Goal: Task Accomplishment & Management: Use online tool/utility

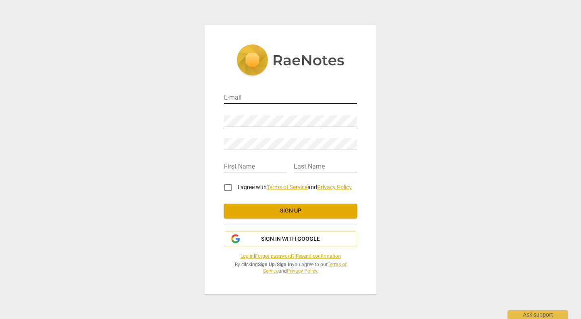
click at [306, 96] on input "email" at bounding box center [290, 98] width 133 height 12
type input "[EMAIL_ADDRESS][DOMAIN_NAME]"
type input "[PERSON_NAME]"
type input "Mansouri-Chafik"
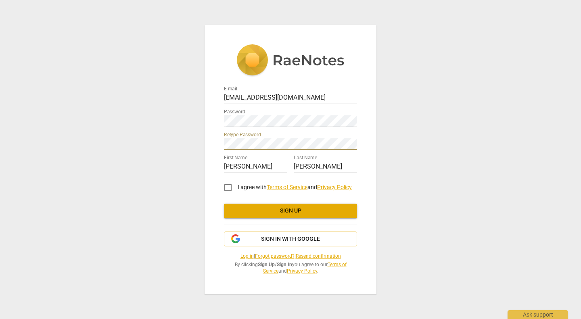
click at [223, 188] on input "I agree with Terms of Service and Privacy Policy" at bounding box center [227, 187] width 19 height 19
checkbox input "true"
click at [321, 214] on span "Sign up" at bounding box center [290, 211] width 120 height 8
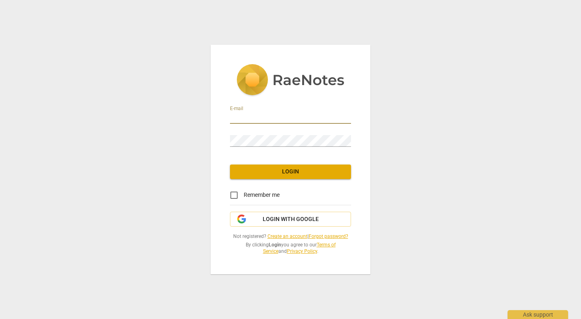
click at [269, 121] on input "email" at bounding box center [290, 118] width 121 height 12
type input "[EMAIL_ADDRESS][DOMAIN_NAME]"
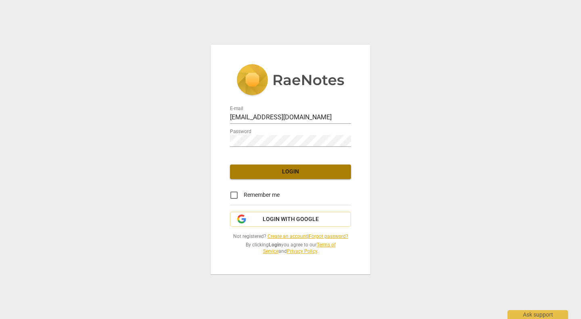
click at [284, 175] on span "Login" at bounding box center [290, 172] width 108 height 8
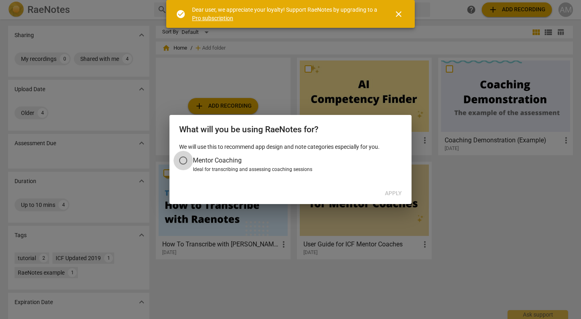
click at [182, 161] on input "Mentor Coaching" at bounding box center [182, 160] width 19 height 19
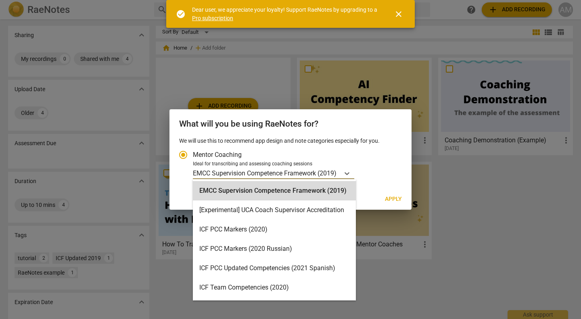
click at [292, 172] on p "EMCC Supervision Competence Framework (2019)" at bounding box center [265, 173] width 144 height 9
click at [0, 0] on input "Ideal for transcribing and assessing coaching sessions 15 results available. Us…" at bounding box center [0, 0] width 0 height 0
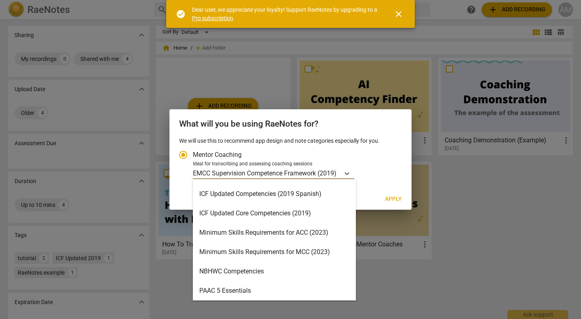
scroll to position [127, 0]
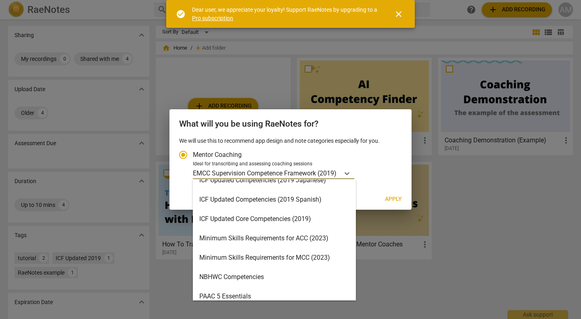
click at [314, 240] on div "Minimum Skills Requirements for ACC (2023)" at bounding box center [274, 238] width 163 height 19
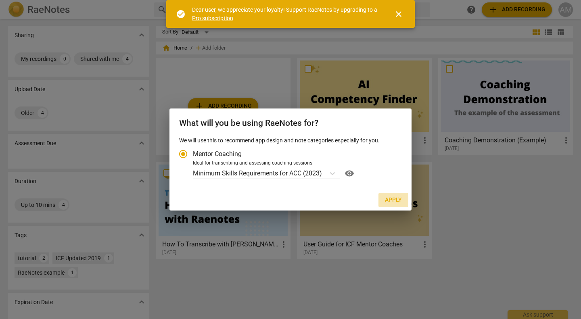
click at [401, 203] on span "Apply" at bounding box center [393, 200] width 17 height 8
radio input "false"
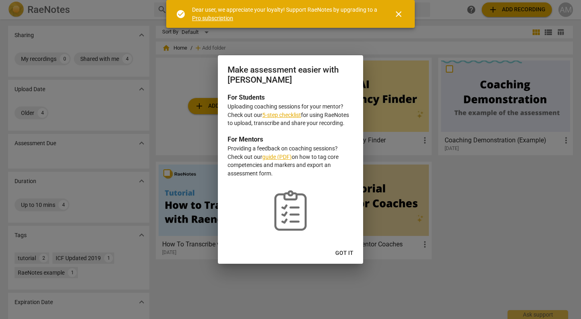
click at [344, 255] on span "Got it" at bounding box center [344, 253] width 18 height 8
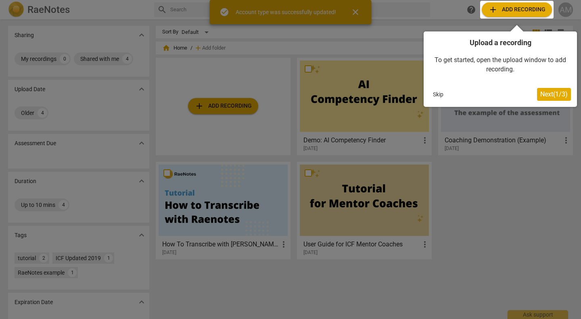
click at [229, 103] on div at bounding box center [290, 159] width 581 height 319
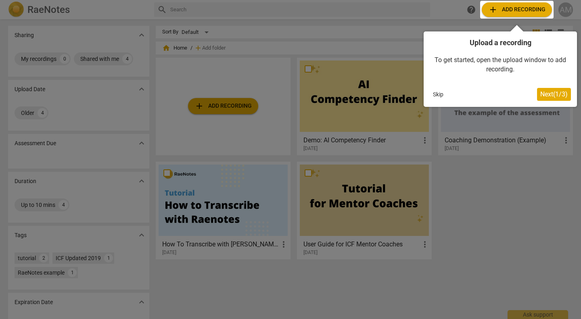
click at [548, 96] on span "Next ( 1 / 3 )" at bounding box center [553, 94] width 27 height 8
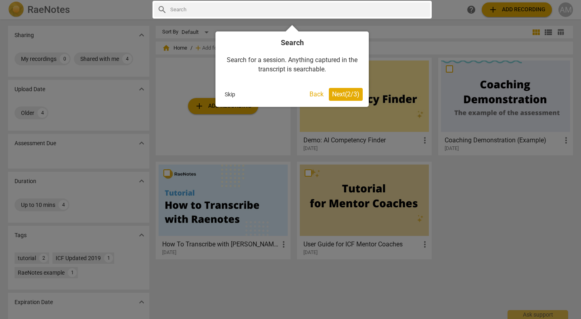
click at [350, 94] on span "Next ( 2 / 3 )" at bounding box center [345, 94] width 27 height 8
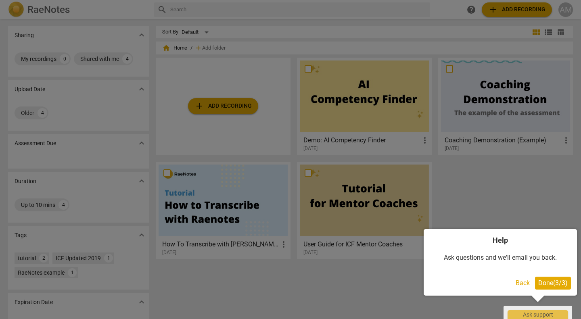
click at [554, 284] on span "Done ( 3 / 3 )" at bounding box center [552, 283] width 29 height 8
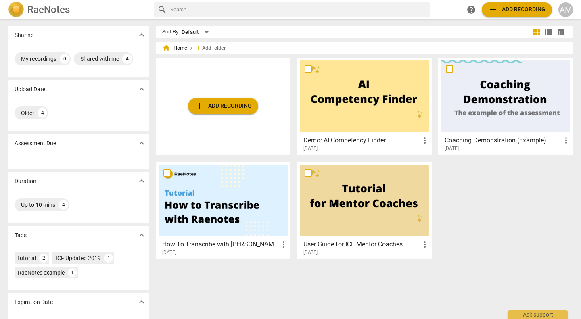
click at [209, 109] on span "add Add recording" at bounding box center [222, 106] width 57 height 10
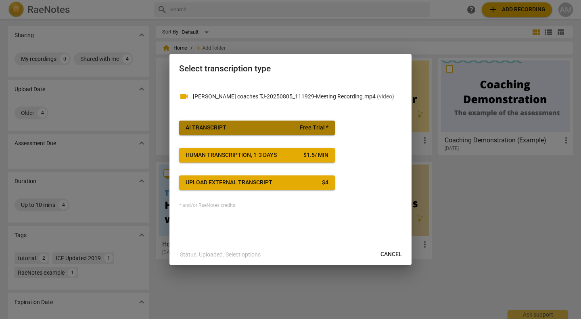
click at [245, 130] on span "AI Transcript Free Trial *" at bounding box center [257, 128] width 143 height 8
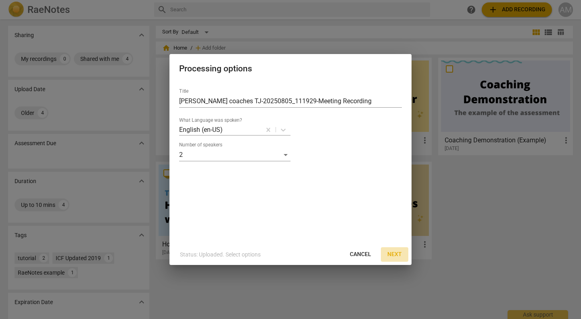
click at [397, 252] on span "Next" at bounding box center [394, 255] width 15 height 8
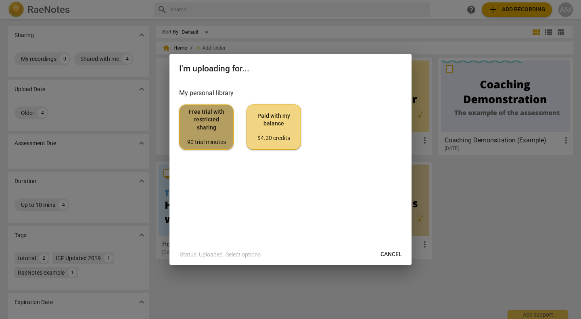
click at [207, 131] on span "Free trial with restricted sharing 90 trial minutes" at bounding box center [206, 127] width 41 height 38
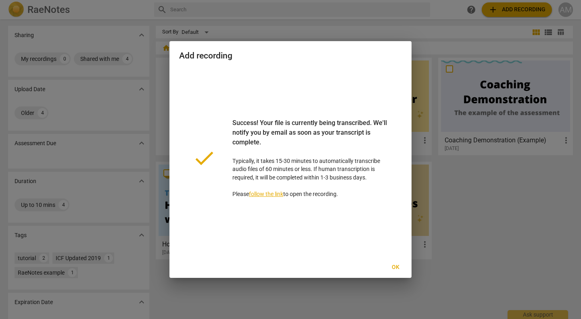
click at [262, 195] on link "follow the link" at bounding box center [266, 194] width 34 height 6
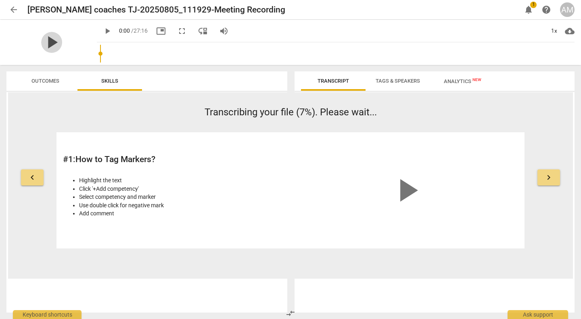
click at [46, 48] on span "play_arrow" at bounding box center [51, 42] width 21 height 21
type input "4"
click at [337, 81] on span "Transcript" at bounding box center [332, 81] width 31 height 6
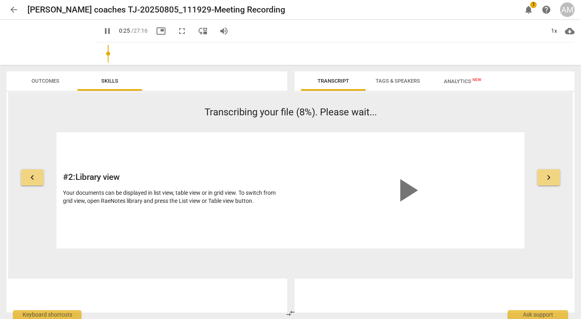
click at [523, 10] on span "notifications 1" at bounding box center [528, 10] width 15 height 10
click at [41, 46] on span "pause" at bounding box center [51, 42] width 21 height 21
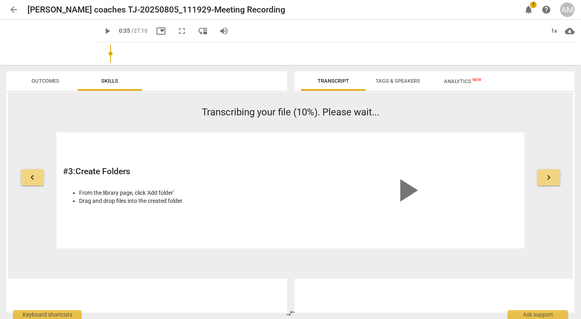
click at [52, 85] on span "Outcomes" at bounding box center [45, 81] width 47 height 11
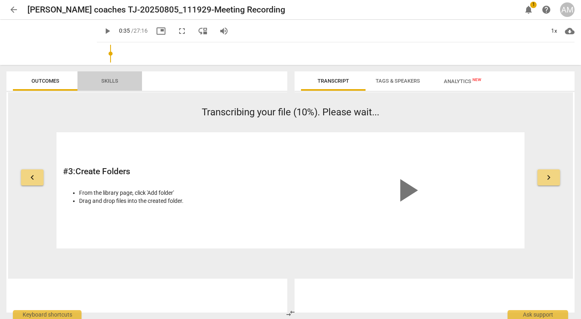
click at [94, 81] on span "Skills" at bounding box center [110, 81] width 36 height 11
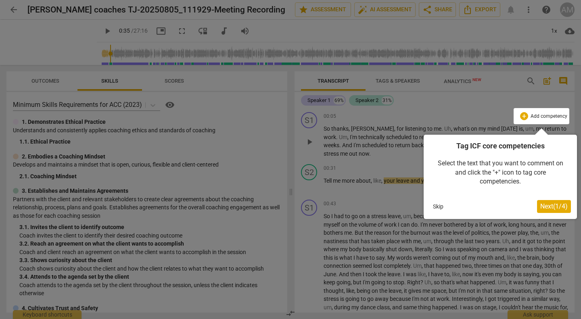
click at [546, 208] on span "Next ( 1 / 4 )" at bounding box center [553, 207] width 27 height 8
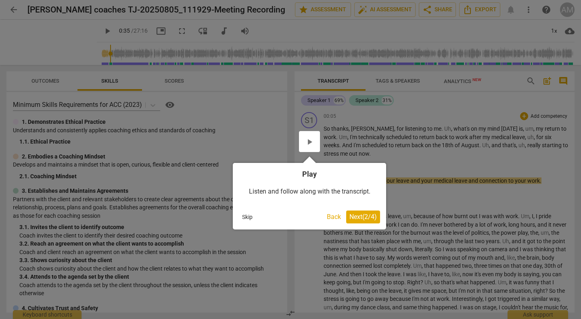
click at [361, 217] on span "Next ( 2 / 4 )" at bounding box center [362, 217] width 27 height 8
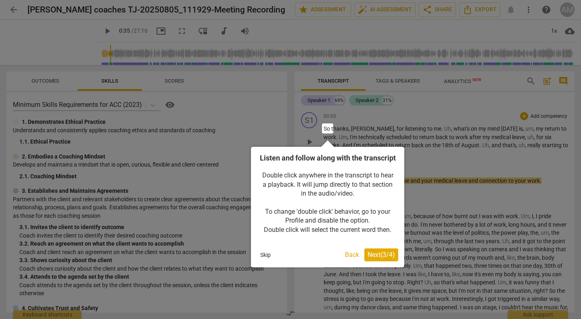
click at [381, 261] on button "Next ( 3 / 4 )" at bounding box center [381, 255] width 34 height 13
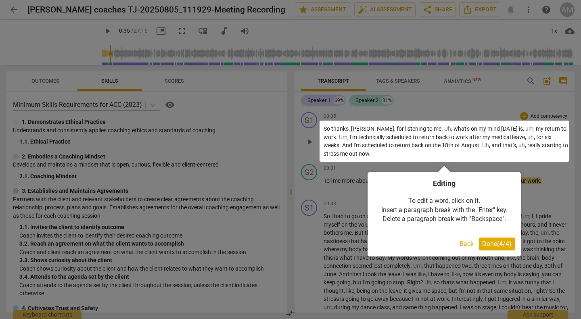
click at [496, 242] on span "Done ( 4 / 4 )" at bounding box center [496, 244] width 29 height 8
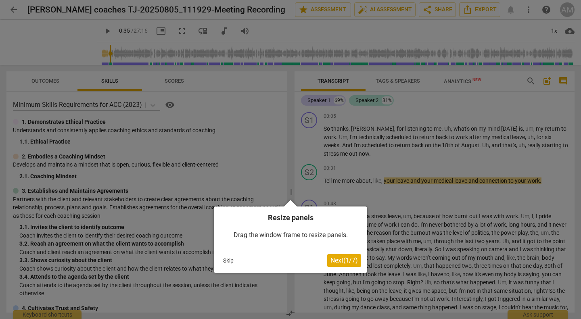
click at [336, 261] on span "Next ( 1 / 7 )" at bounding box center [343, 261] width 27 height 8
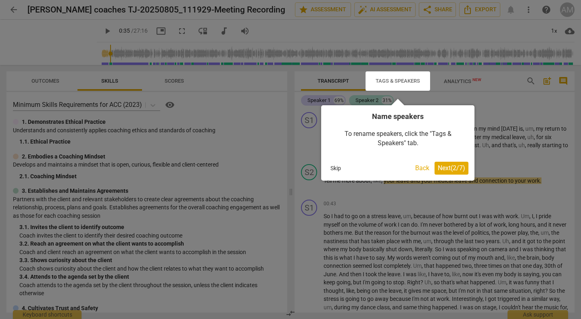
click at [460, 170] on span "Next ( 2 / 7 )" at bounding box center [451, 168] width 27 height 8
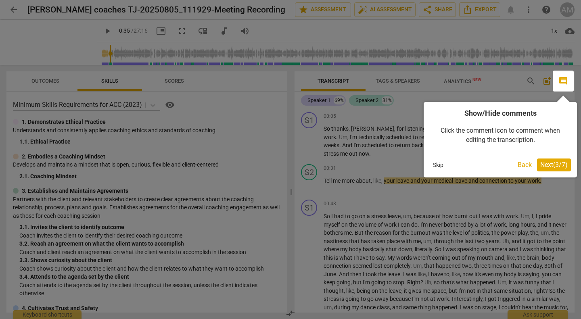
click at [551, 172] on div "Show/Hide comments Click the comment icon to comment when editing the transcrip…" at bounding box center [500, 139] width 153 height 75
click at [546, 170] on button "Next ( 3 / 7 )" at bounding box center [554, 165] width 34 height 13
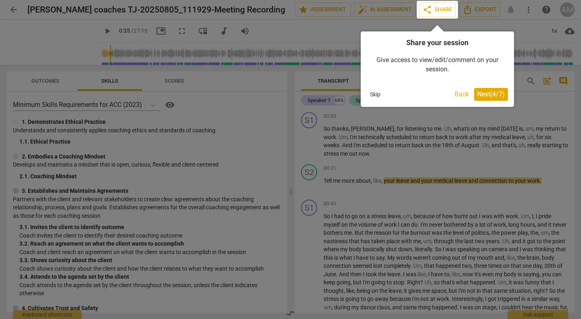
click at [497, 94] on span "Next ( 4 / 7 )" at bounding box center [490, 94] width 27 height 8
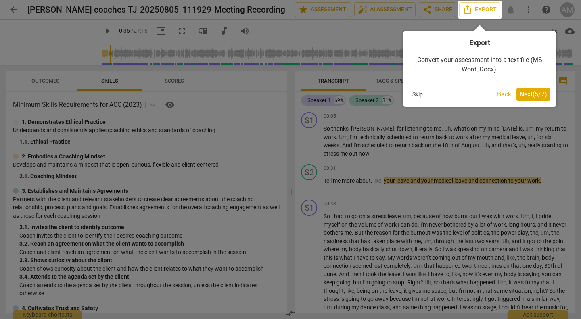
click at [531, 92] on span "Next ( 5 / 7 )" at bounding box center [533, 94] width 27 height 8
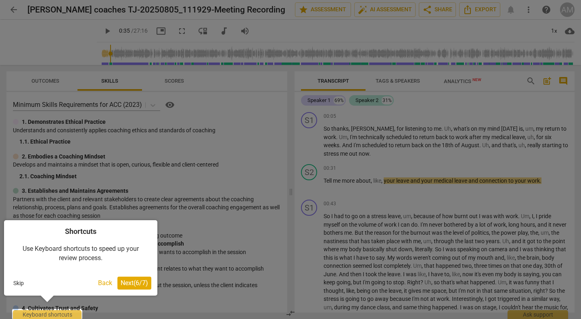
click at [132, 288] on button "Next ( 6 / 7 )" at bounding box center [134, 283] width 34 height 13
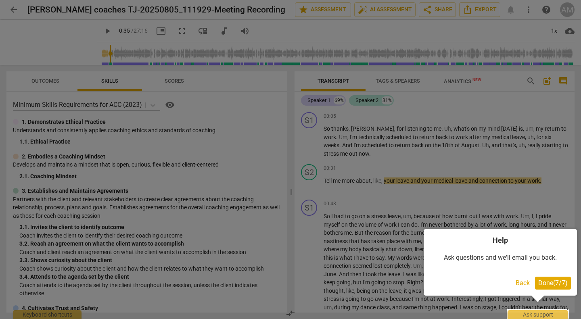
click at [554, 289] on button "Done ( 7 / 7 )" at bounding box center [553, 283] width 36 height 13
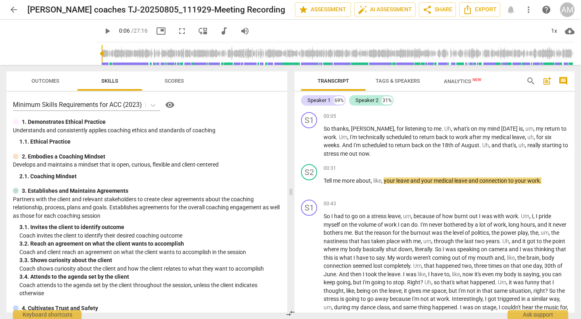
drag, startPoint x: 97, startPoint y: 53, endPoint x: 92, endPoint y: 54, distance: 5.4
click at [100, 54] on input "range" at bounding box center [337, 54] width 474 height 26
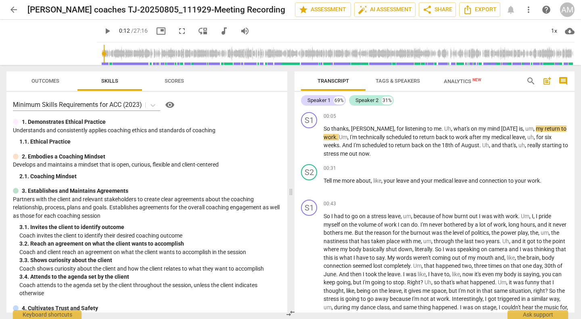
click at [100, 54] on input "range" at bounding box center [337, 54] width 474 height 26
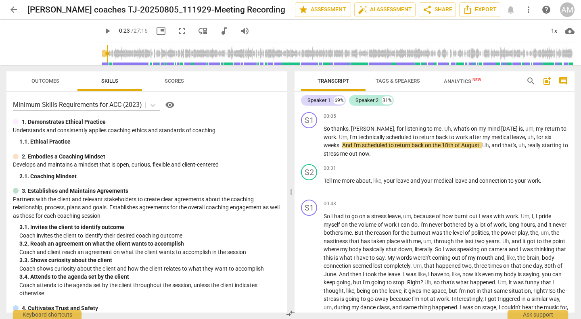
click at [102, 31] on span "play_arrow" at bounding box center [107, 31] width 10 height 10
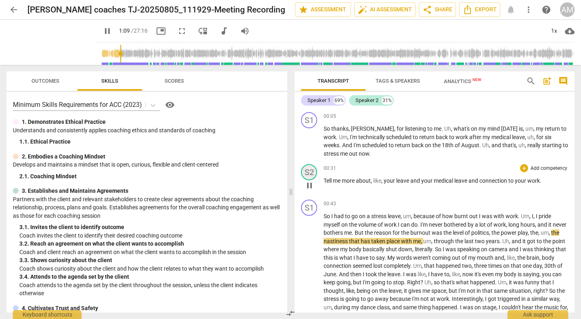
click at [310, 171] on div "S2" at bounding box center [309, 172] width 16 height 16
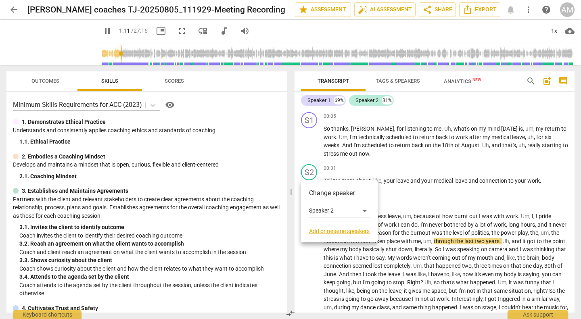
click at [334, 163] on div at bounding box center [290, 159] width 581 height 319
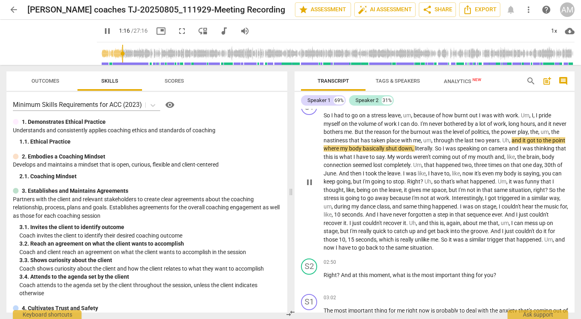
scroll to position [103, 0]
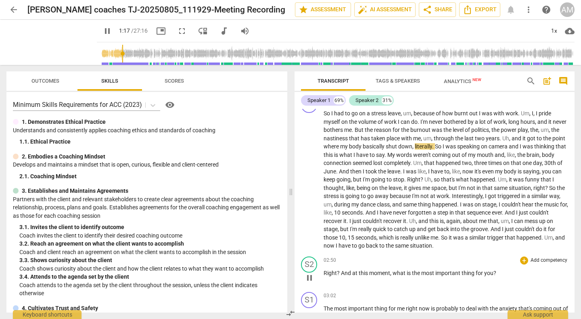
click at [371, 274] on span "moment" at bounding box center [379, 273] width 21 height 6
click at [314, 278] on span "pause" at bounding box center [310, 278] width 10 height 10
click at [309, 280] on span "play_arrow" at bounding box center [310, 278] width 10 height 10
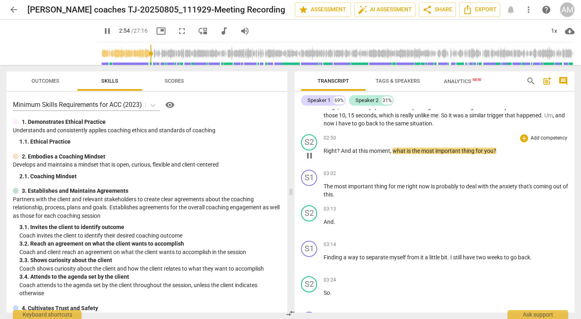
scroll to position [224, 0]
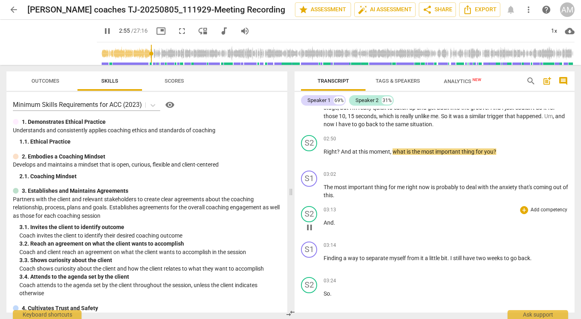
click at [309, 224] on span "pause" at bounding box center [310, 228] width 10 height 10
click at [309, 224] on span "play_arrow" at bounding box center [310, 228] width 10 height 10
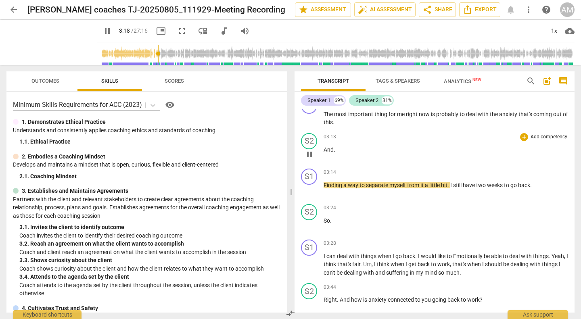
scroll to position [301, 0]
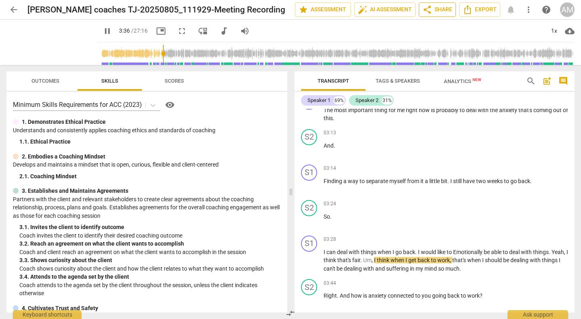
click at [439, 9] on span "share Share" at bounding box center [437, 10] width 30 height 10
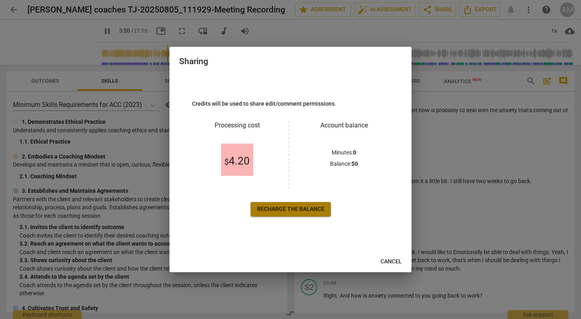
type input "231"
click at [301, 216] on link "Recharge the balance" at bounding box center [291, 209] width 80 height 15
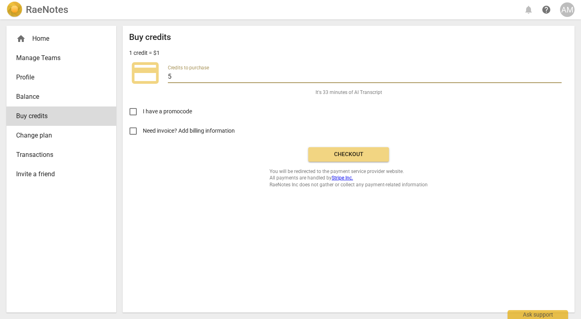
click at [184, 73] on input "5" at bounding box center [365, 77] width 394 height 12
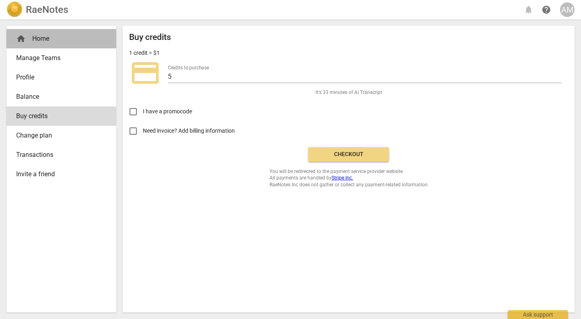
click at [40, 41] on div "home Home" at bounding box center [58, 39] width 84 height 10
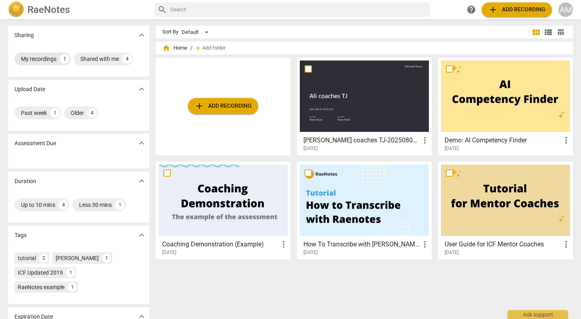
click at [27, 58] on div "My recordings" at bounding box center [39, 59] width 36 height 8
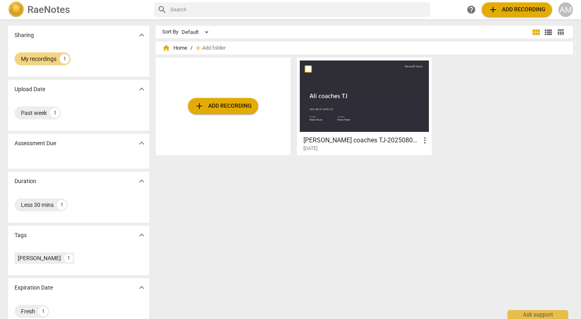
click at [348, 120] on div at bounding box center [364, 96] width 129 height 71
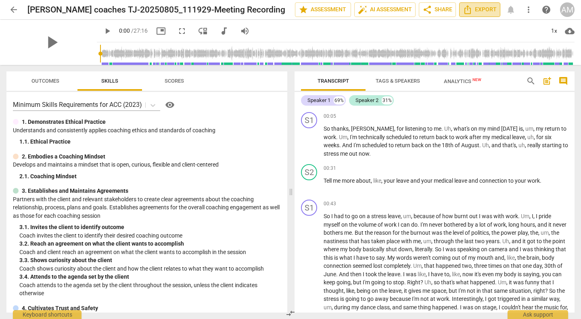
click at [470, 12] on icon "Export" at bounding box center [468, 10] width 10 height 10
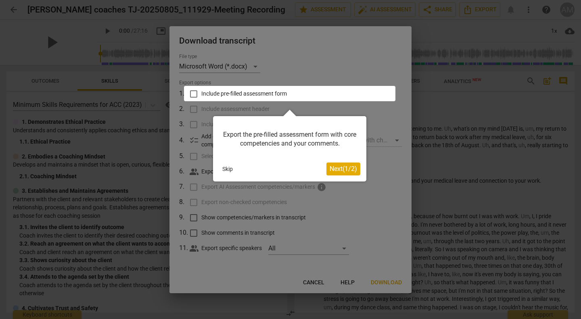
click at [331, 83] on div at bounding box center [290, 159] width 581 height 319
click at [346, 246] on div at bounding box center [290, 159] width 581 height 319
click at [350, 163] on button "Next ( 1 / 2 )" at bounding box center [343, 169] width 34 height 13
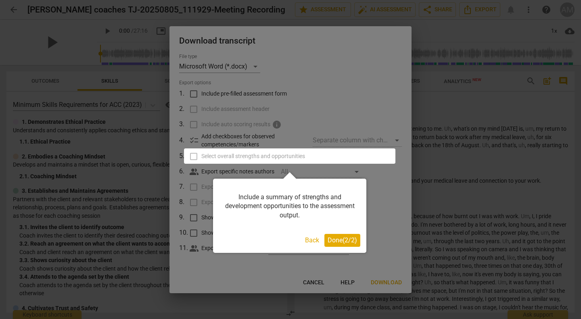
click at [350, 163] on div at bounding box center [289, 155] width 211 height 15
click at [331, 237] on span "Done ( 2 / 2 )" at bounding box center [342, 240] width 29 height 8
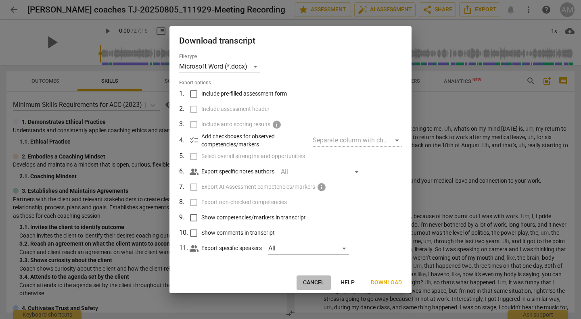
click at [319, 286] on span "Cancel" at bounding box center [313, 283] width 21 height 8
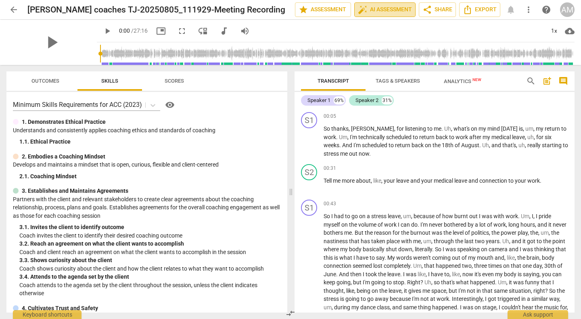
click at [370, 11] on span "auto_fix_high AI Assessment" at bounding box center [385, 10] width 54 height 10
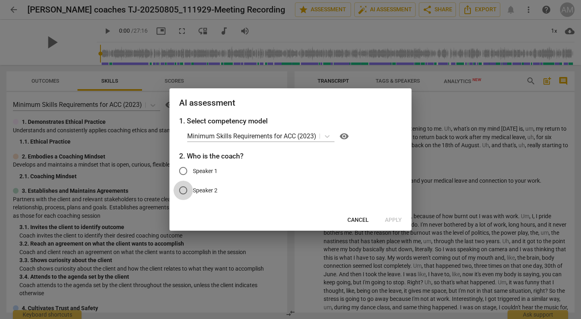
click at [182, 191] on input "Speaker 2" at bounding box center [182, 190] width 19 height 19
radio input "true"
click at [396, 218] on span "Apply" at bounding box center [393, 220] width 17 height 8
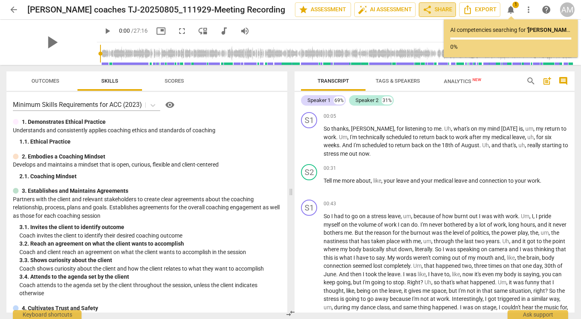
click at [437, 8] on span "share Share" at bounding box center [437, 10] width 30 height 10
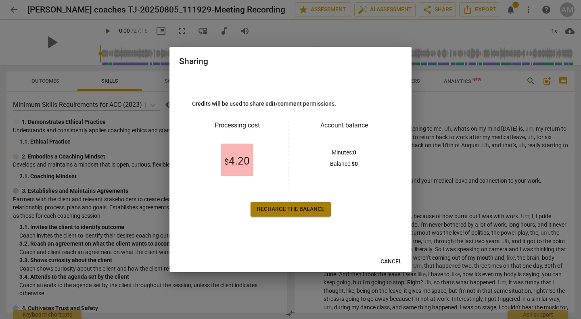
click at [317, 210] on span "Recharge the balance" at bounding box center [290, 209] width 67 height 8
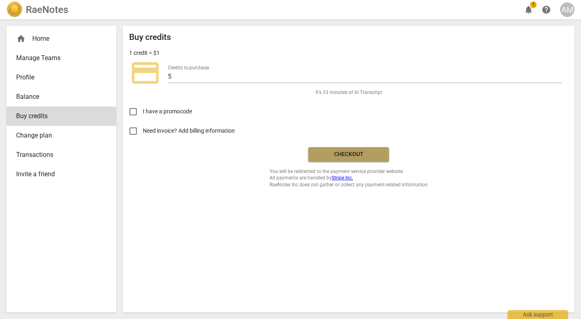
click at [336, 152] on span "Checkout" at bounding box center [349, 154] width 68 height 8
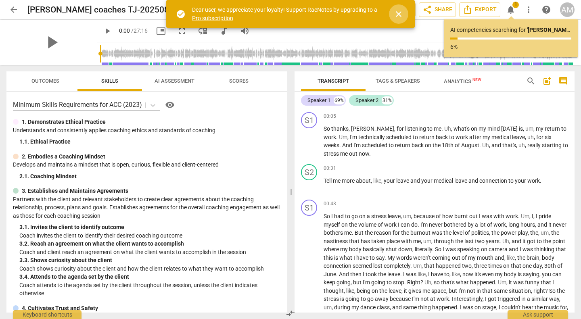
click at [395, 15] on span "close" at bounding box center [399, 14] width 10 height 10
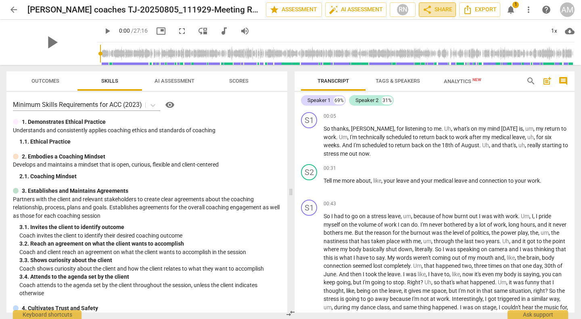
click at [448, 9] on span "share Share" at bounding box center [437, 10] width 30 height 10
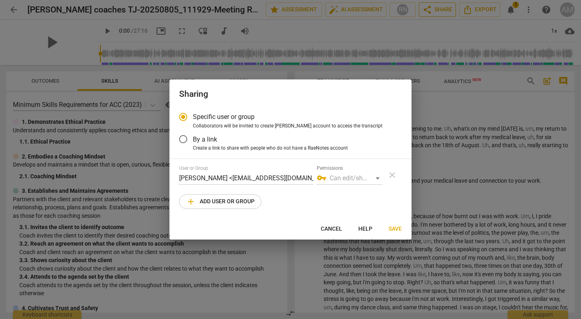
radio input "false"
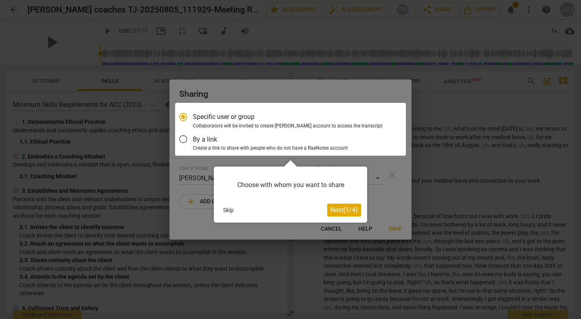
click at [182, 143] on div at bounding box center [290, 129] width 231 height 53
click at [182, 138] on div at bounding box center [290, 129] width 231 height 53
click at [342, 207] on span "Next ( 1 / 4 )" at bounding box center [343, 210] width 27 height 8
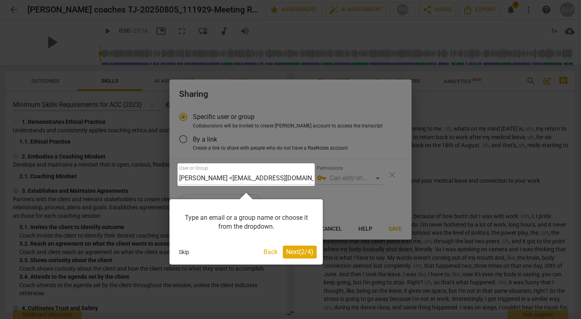
click at [293, 254] on span "Next ( 2 / 4 )" at bounding box center [299, 252] width 27 height 8
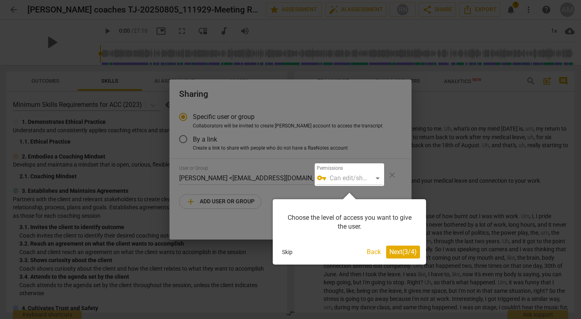
click at [411, 255] on span "Next ( 3 / 4 )" at bounding box center [402, 252] width 27 height 8
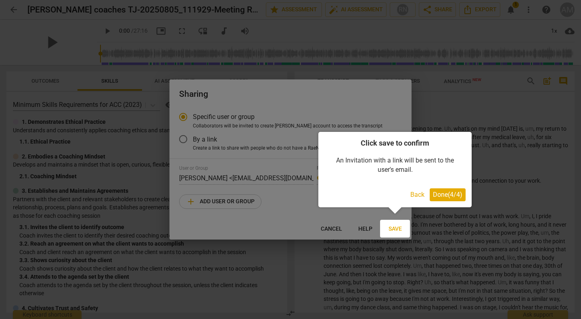
click at [449, 193] on span "Done ( 4 / 4 )" at bounding box center [447, 195] width 29 height 8
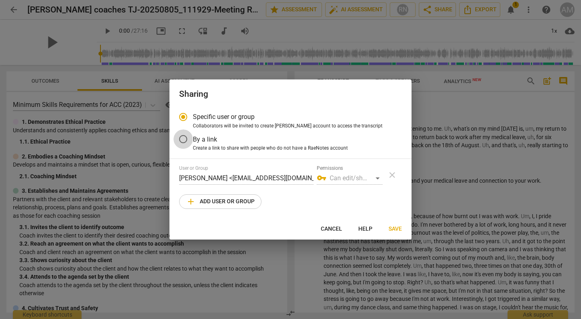
click at [182, 139] on input "By a link" at bounding box center [182, 139] width 19 height 19
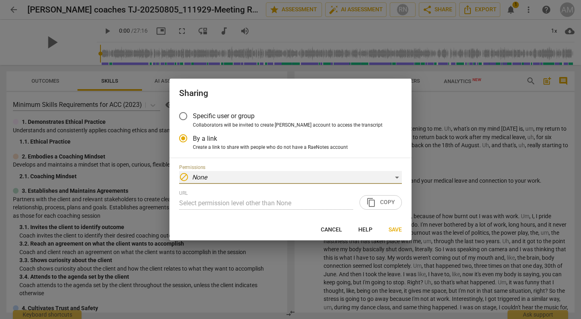
click at [208, 178] on div "block None" at bounding box center [290, 177] width 223 height 13
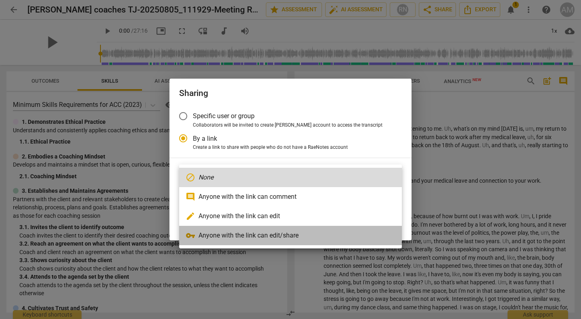
click at [245, 240] on li "vpn_key Anyone with the link can edit/share" at bounding box center [290, 235] width 223 height 19
radio input "false"
type input "[URL][DOMAIN_NAME]"
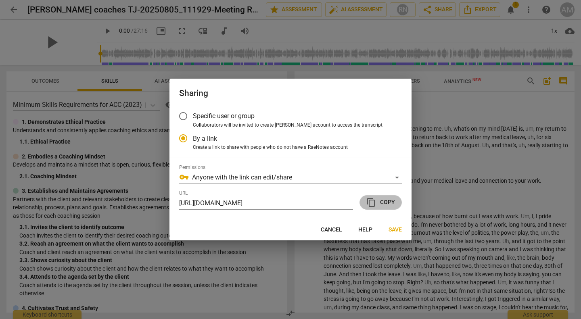
click at [382, 198] on span "content_copy Copy" at bounding box center [380, 203] width 29 height 10
radio input "false"
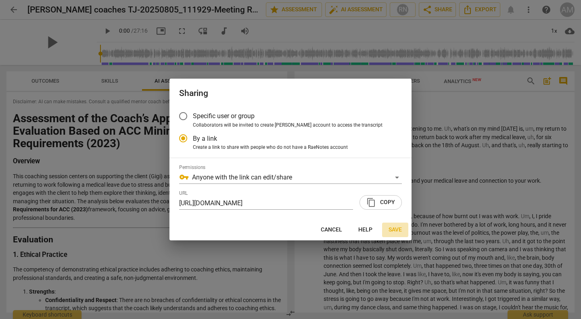
click at [400, 231] on span "Save" at bounding box center [395, 230] width 13 height 8
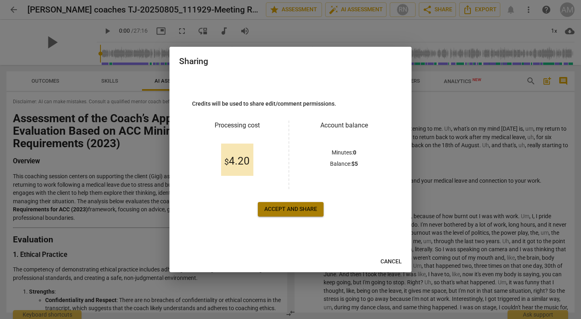
click at [309, 211] on span "Accept and share" at bounding box center [290, 209] width 53 height 8
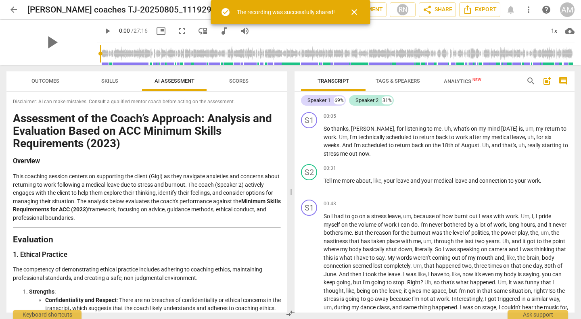
click at [353, 10] on span "close" at bounding box center [354, 12] width 10 height 10
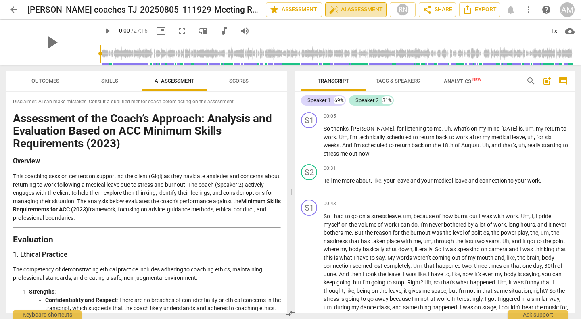
click at [368, 8] on span "auto_fix_high AI Assessment" at bounding box center [356, 10] width 54 height 10
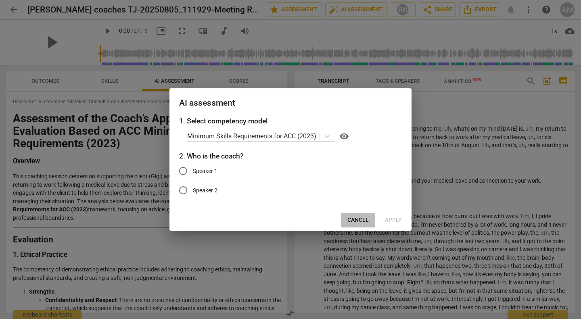
click at [362, 223] on span "Cancel" at bounding box center [357, 220] width 21 height 8
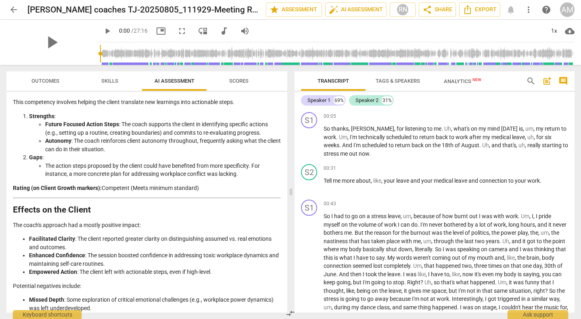
scroll to position [1153, 0]
click at [238, 77] on span "Scores" at bounding box center [238, 81] width 39 height 11
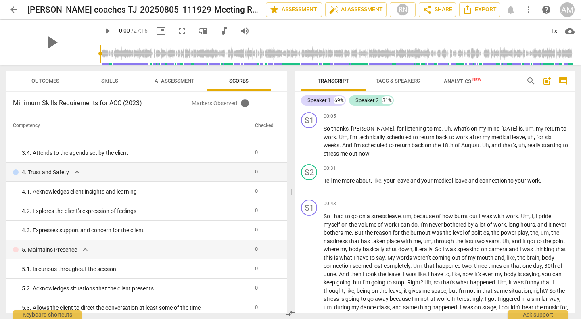
scroll to position [0, 0]
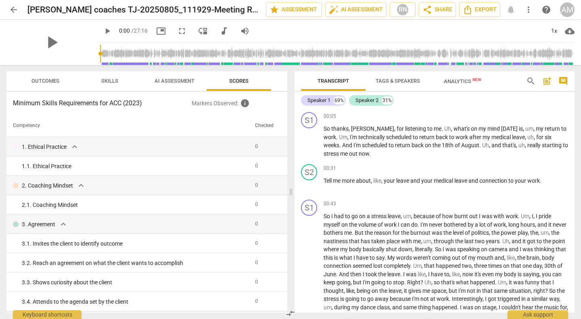
click at [116, 84] on span "Skills" at bounding box center [109, 81] width 17 height 6
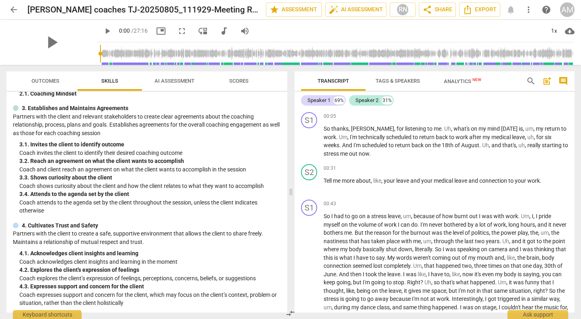
scroll to position [74, 0]
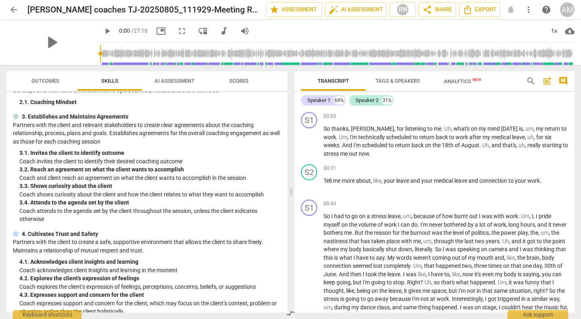
click at [231, 81] on span "Scores" at bounding box center [238, 81] width 19 height 6
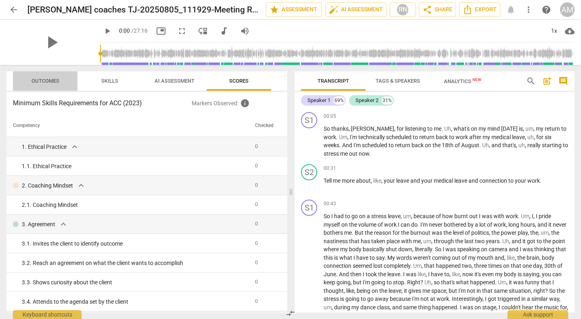
click at [52, 81] on span "Outcomes" at bounding box center [45, 81] width 28 height 6
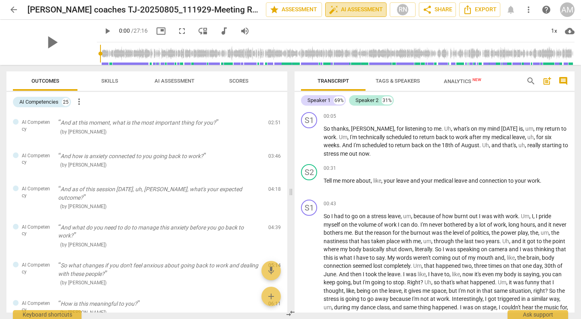
click at [357, 7] on span "auto_fix_high AI Assessment" at bounding box center [356, 10] width 54 height 10
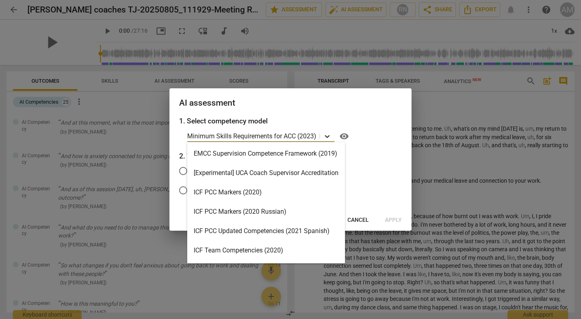
click at [326, 140] on icon at bounding box center [327, 136] width 8 height 8
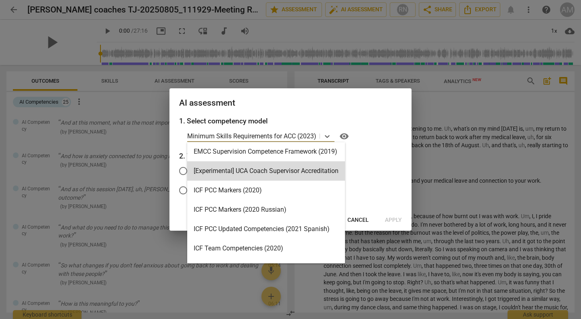
scroll to position [0, 0]
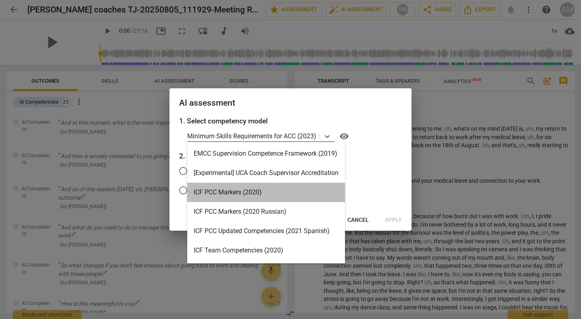
click at [303, 199] on div "ICF PCC Markers (2020)" at bounding box center [266, 192] width 158 height 19
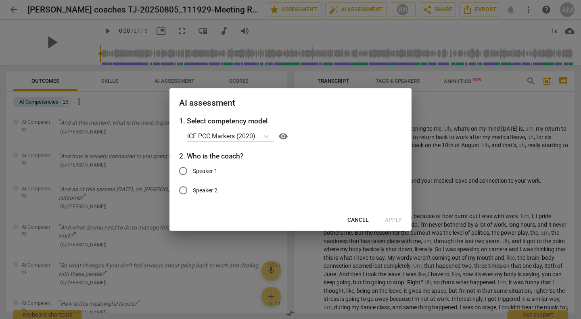
click at [194, 192] on span "Speaker 2" at bounding box center [205, 190] width 25 height 8
click at [193, 192] on input "Speaker 2" at bounding box center [182, 190] width 19 height 19
radio input "true"
click at [394, 221] on span "Apply" at bounding box center [393, 220] width 17 height 8
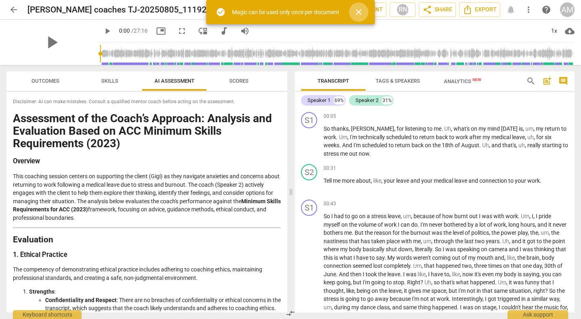
click at [360, 11] on span "close" at bounding box center [359, 12] width 10 height 10
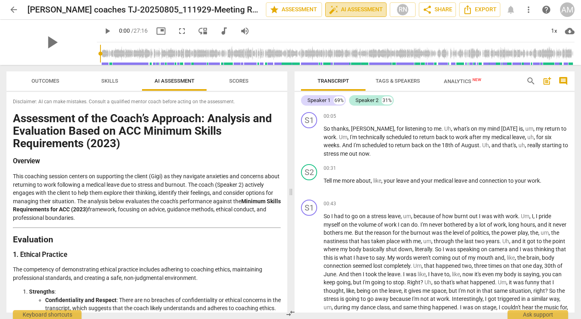
click at [355, 13] on span "auto_fix_high AI Assessment" at bounding box center [356, 10] width 54 height 10
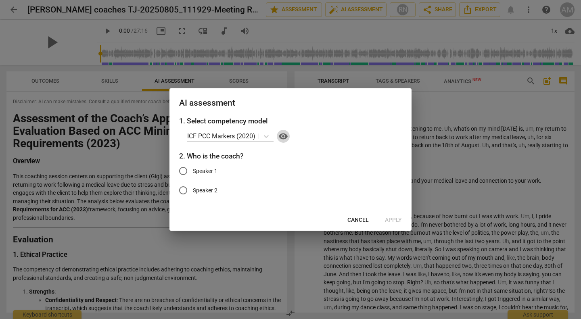
click at [284, 136] on span "visibility" at bounding box center [283, 137] width 10 height 10
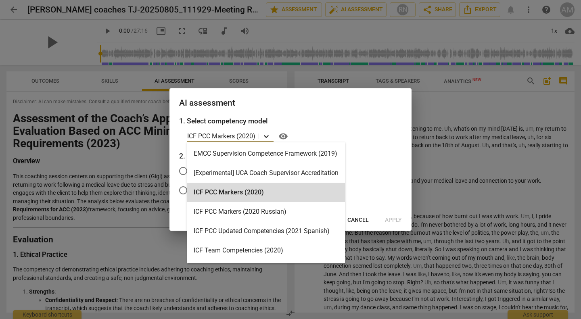
click at [267, 141] on div at bounding box center [266, 136] width 15 height 12
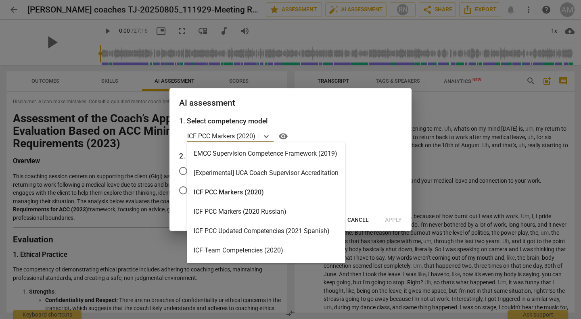
drag, startPoint x: 347, startPoint y: 171, endPoint x: 343, endPoint y: 184, distance: 12.8
click at [343, 184] on div "EMCC Supervision Competence Framework (2019) [Experimental] UCA Coach Superviso…" at bounding box center [266, 202] width 158 height 121
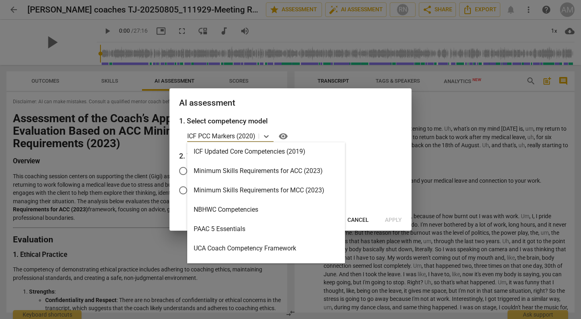
scroll to position [140, 0]
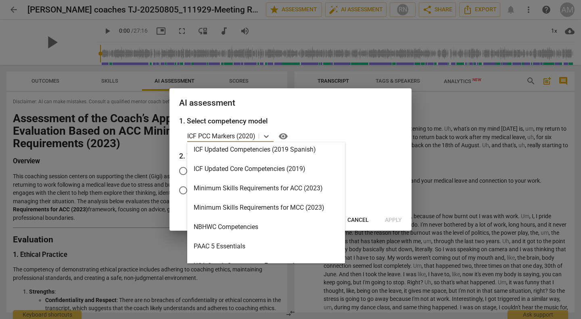
click at [290, 190] on div "Minimum Skills Requirements for ACC (2023)" at bounding box center [266, 188] width 158 height 19
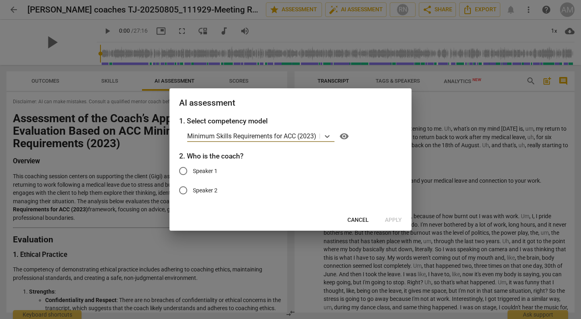
click at [197, 196] on label "Speaker 2" at bounding box center [284, 190] width 222 height 19
click at [193, 196] on input "Speaker 2" at bounding box center [182, 190] width 19 height 19
radio input "true"
click at [389, 221] on span "Apply" at bounding box center [393, 220] width 17 height 8
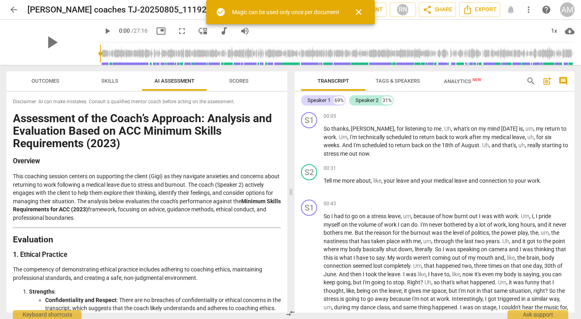
click at [361, 12] on span "close" at bounding box center [359, 12] width 10 height 10
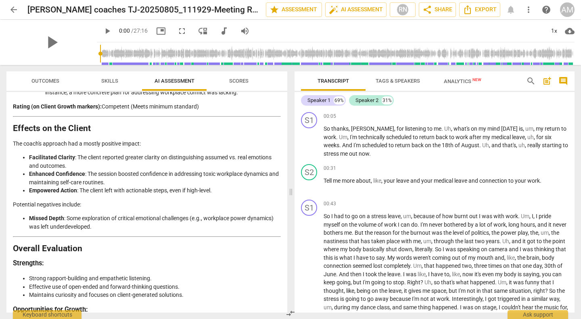
scroll to position [1354, 0]
